Goal: Transaction & Acquisition: Purchase product/service

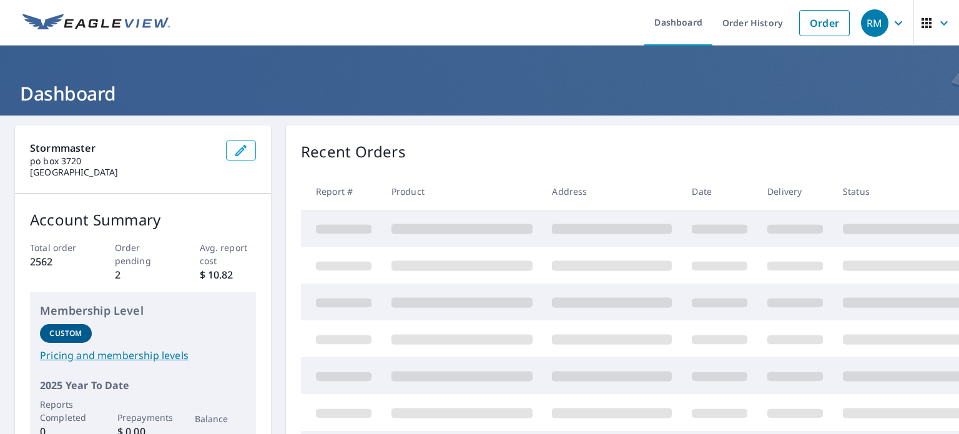
click at [891, 22] on icon "button" at bounding box center [898, 23] width 15 height 15
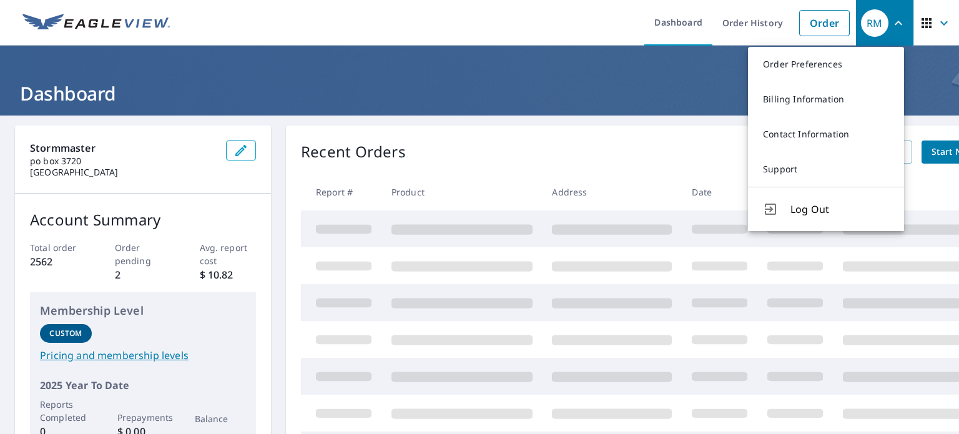
click at [891, 22] on icon "button" at bounding box center [898, 23] width 15 height 15
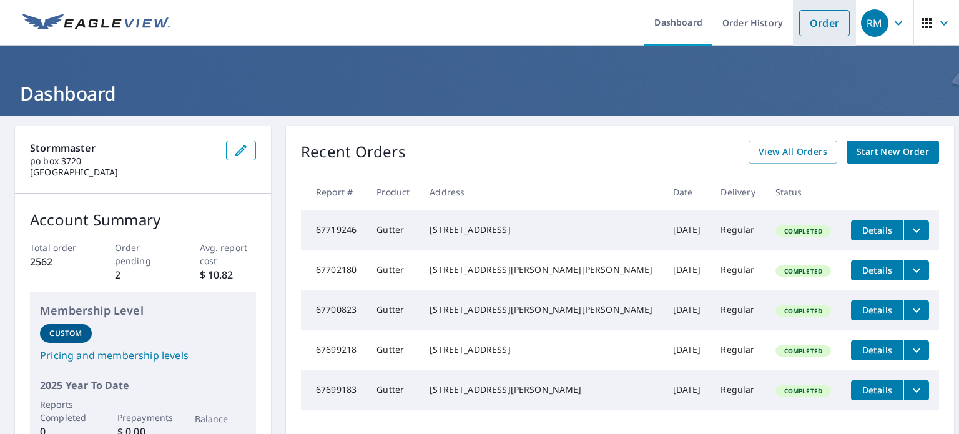
click at [836, 22] on link "Order" at bounding box center [825, 23] width 51 height 26
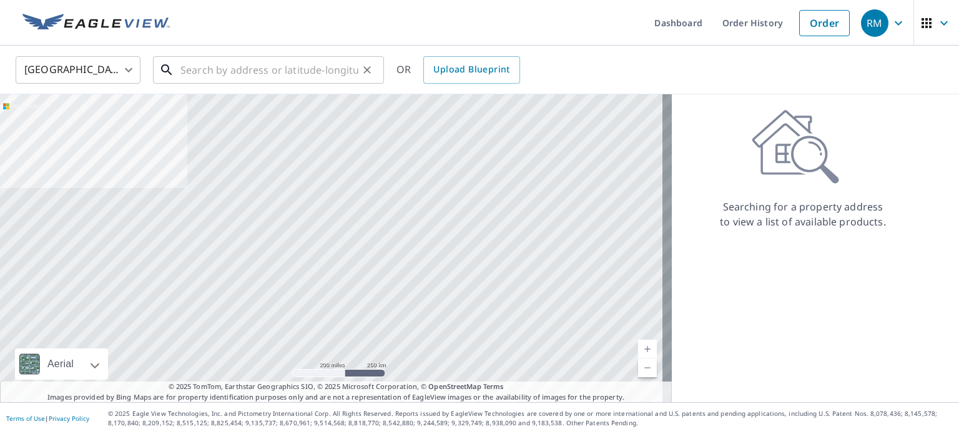
click at [293, 64] on input "text" at bounding box center [270, 69] width 178 height 35
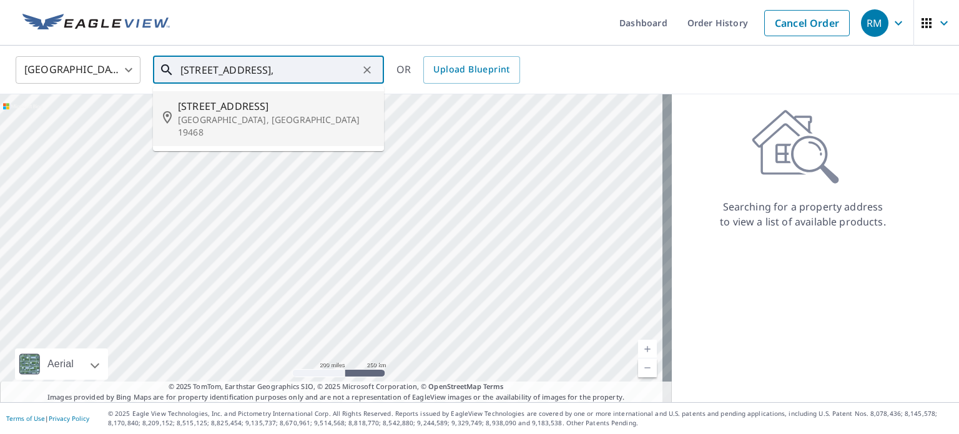
click at [268, 117] on p "[GEOGRAPHIC_DATA], [GEOGRAPHIC_DATA] 19468" at bounding box center [276, 126] width 196 height 25
type input "[STREET_ADDRESS]"
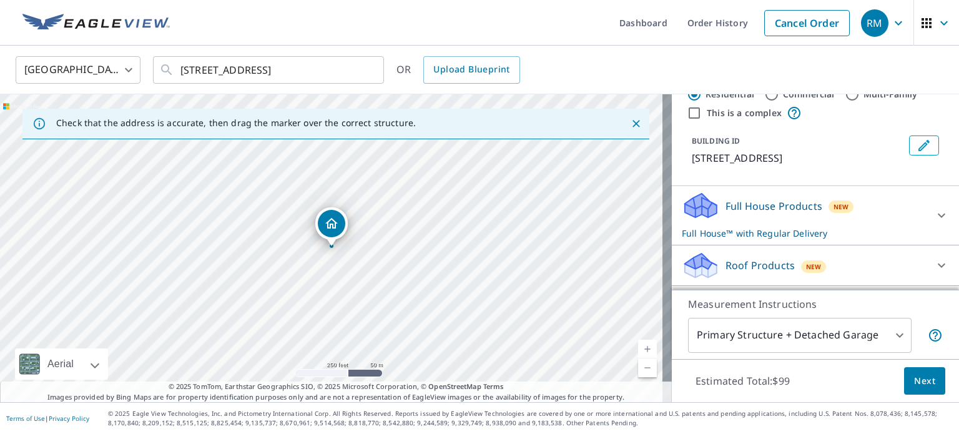
scroll to position [114, 0]
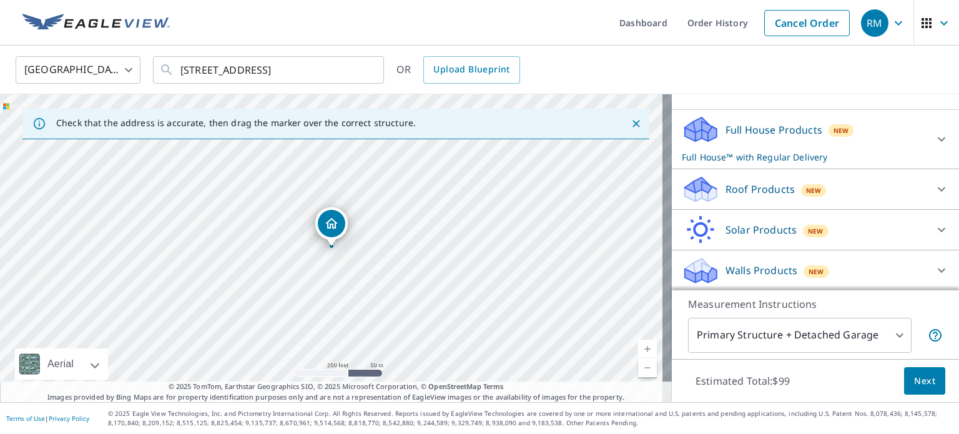
click at [788, 184] on div "Roof Products New" at bounding box center [804, 189] width 245 height 29
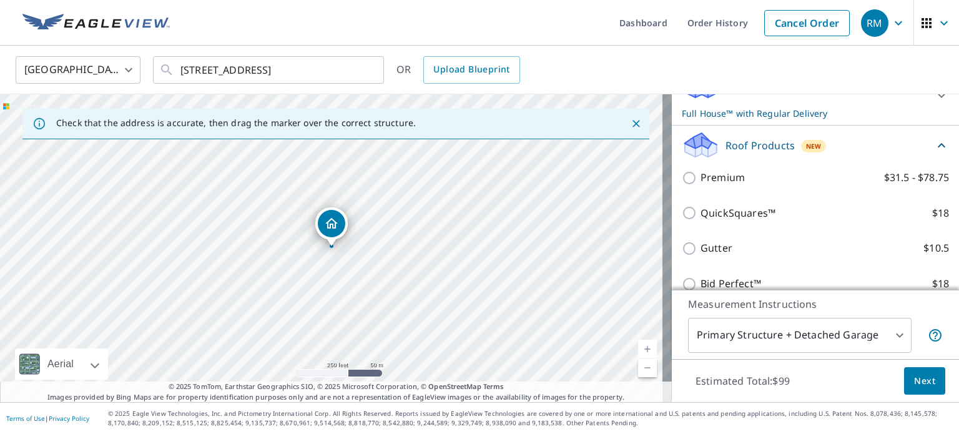
scroll to position [176, 0]
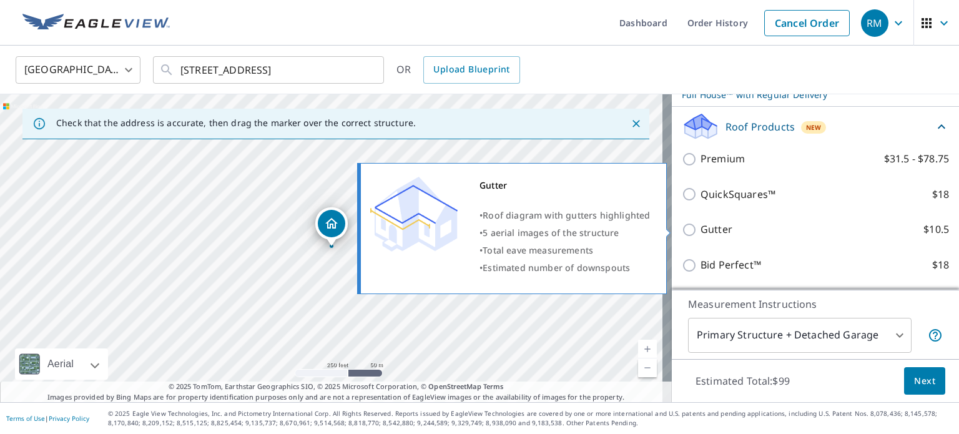
click at [715, 227] on p "Gutter" at bounding box center [717, 230] width 32 height 16
click at [701, 227] on input "Gutter $10.5" at bounding box center [691, 229] width 19 height 15
checkbox input "true"
checkbox input "false"
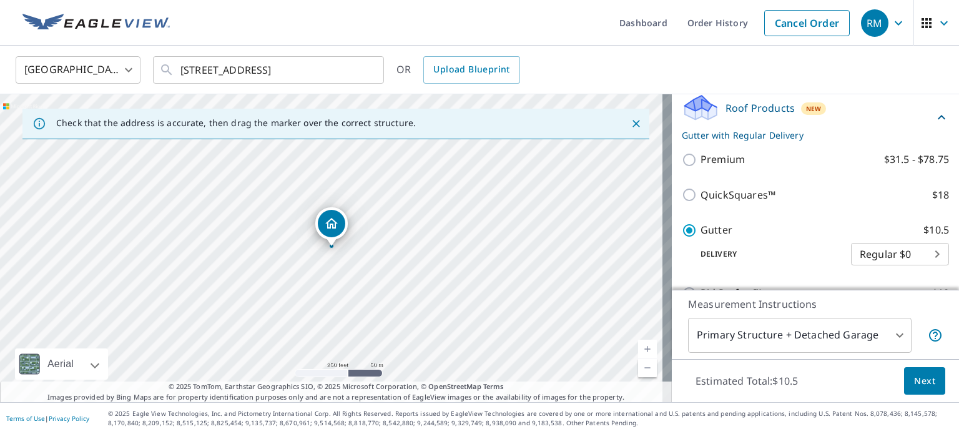
click at [931, 380] on button "Next" at bounding box center [924, 381] width 41 height 28
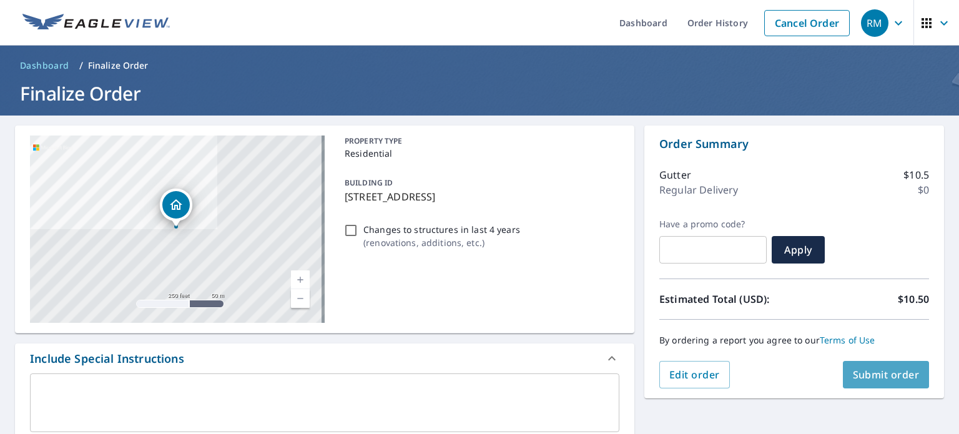
click at [889, 375] on span "Submit order" at bounding box center [886, 375] width 67 height 14
